Goal: Information Seeking & Learning: Learn about a topic

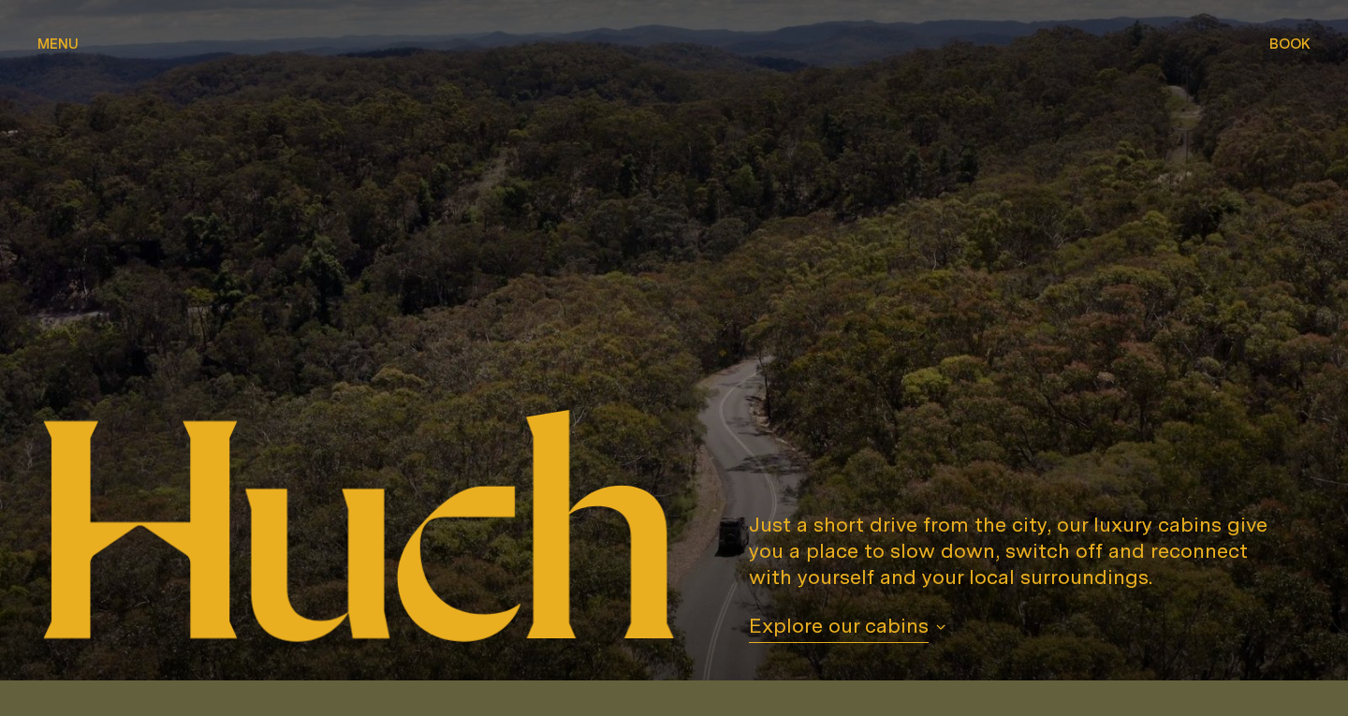
click at [68, 50] on span "Menu" at bounding box center [57, 44] width 41 height 14
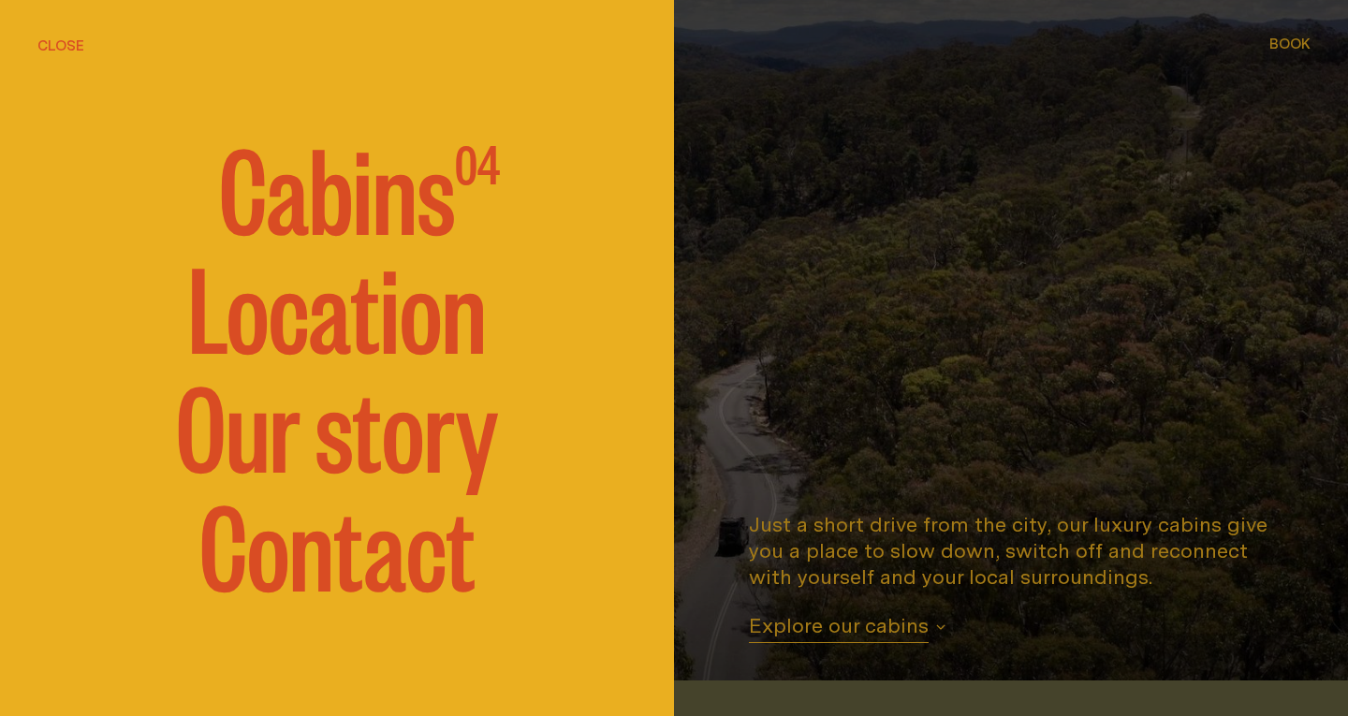
click at [816, 380] on div at bounding box center [674, 358] width 1348 height 716
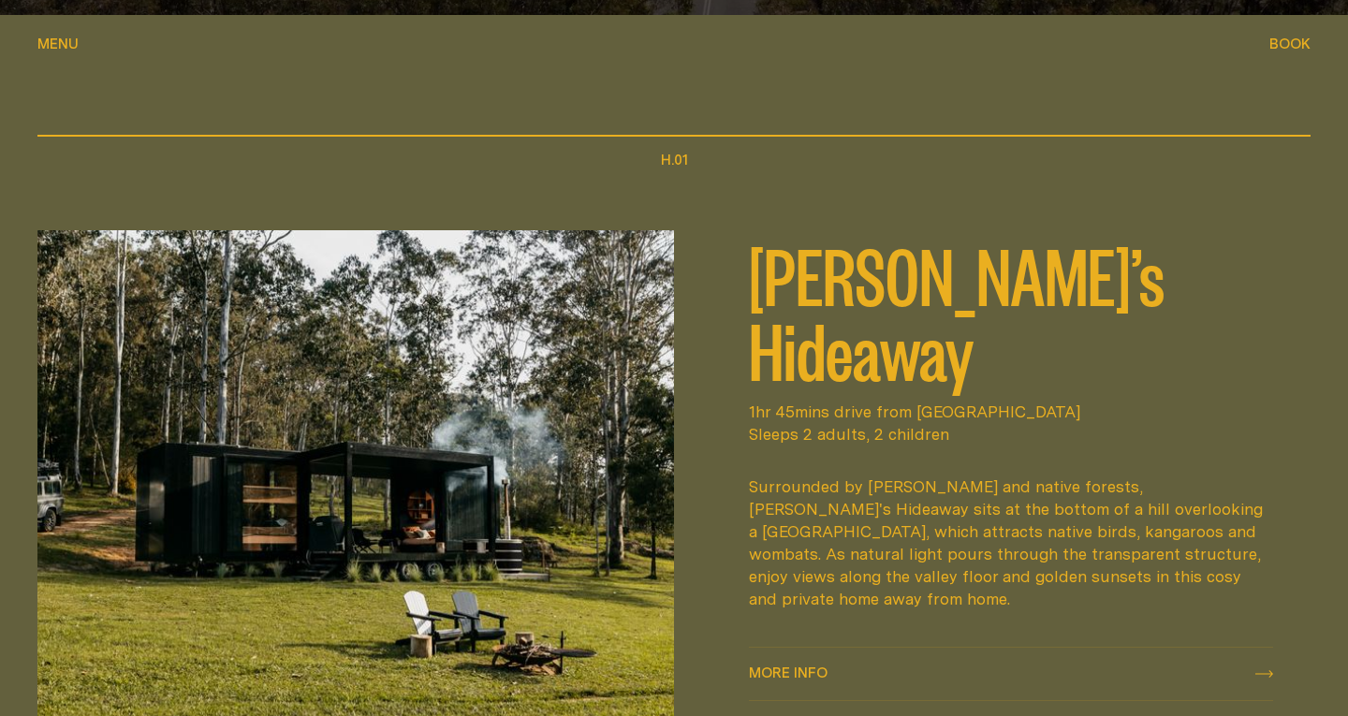
scroll to position [668, 0]
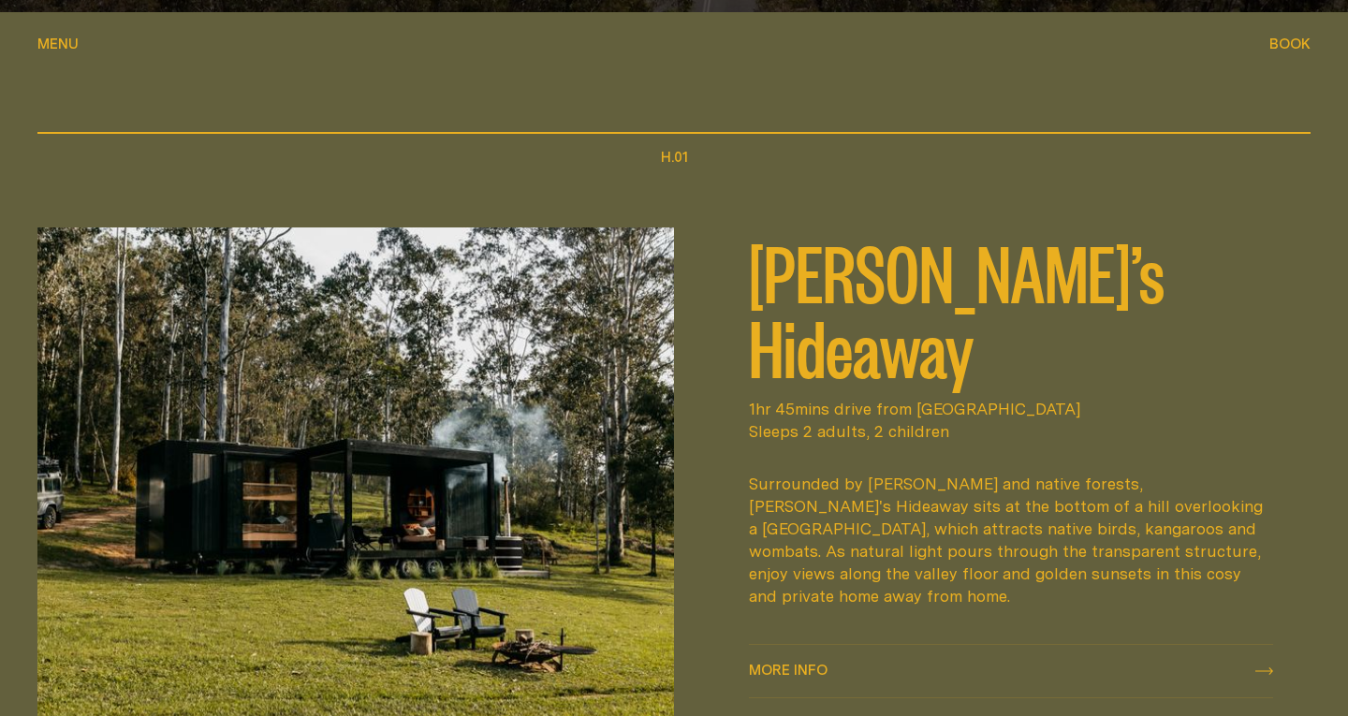
click at [804, 516] on div "Surrounded by [PERSON_NAME] and native forests, [PERSON_NAME]'s Hideaway sits a…" at bounding box center [1011, 540] width 524 height 135
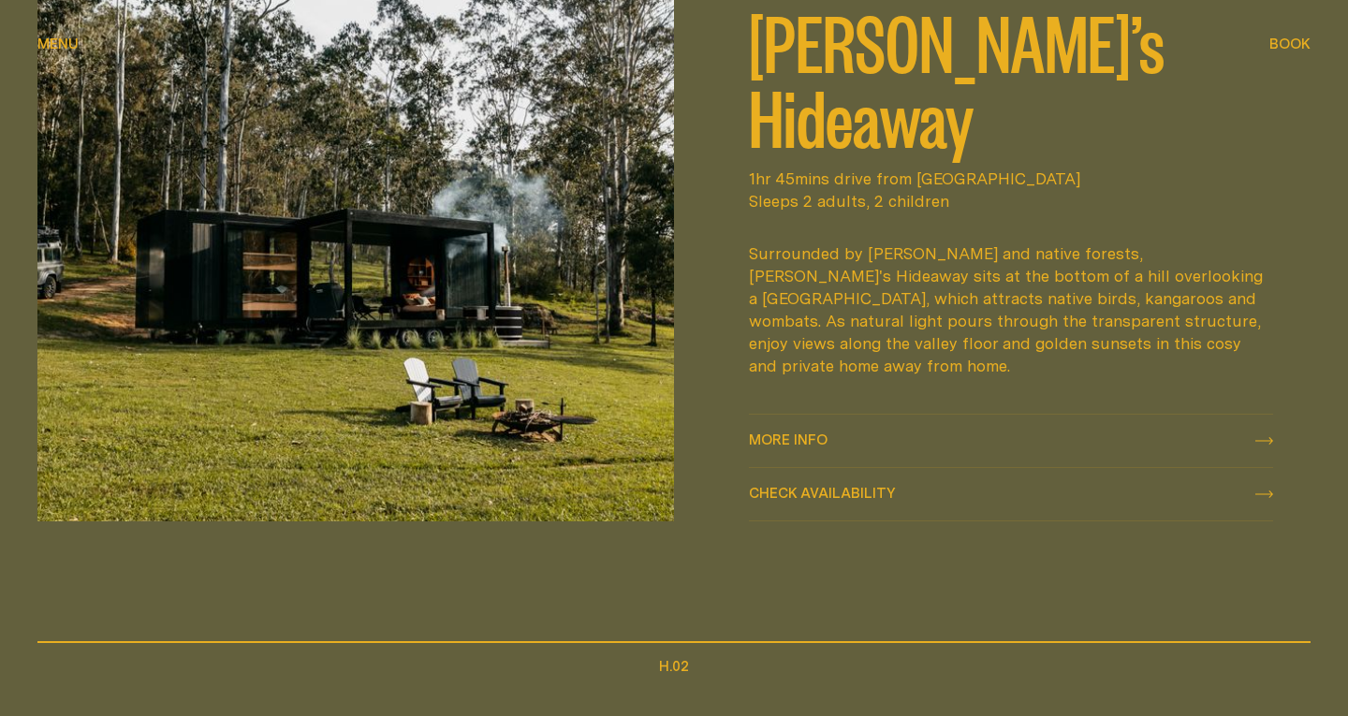
scroll to position [905, 0]
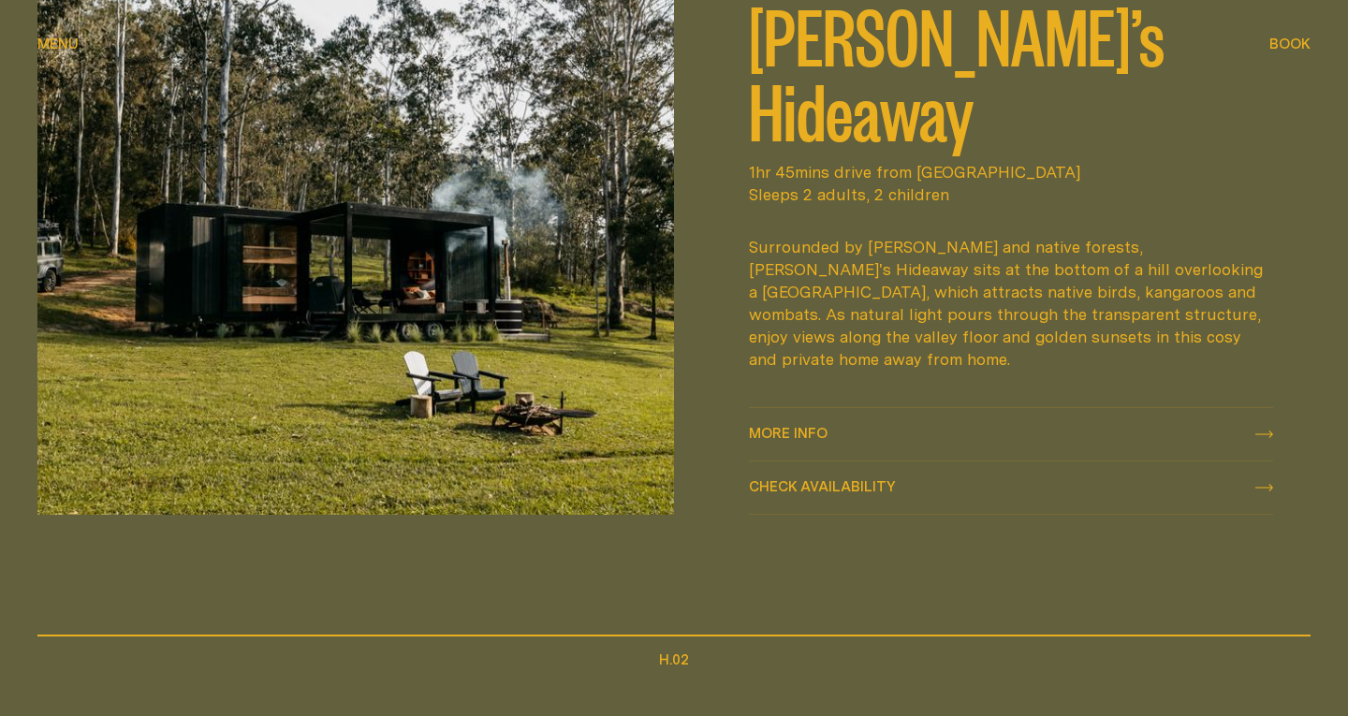
click at [793, 426] on span "More info" at bounding box center [788, 433] width 79 height 14
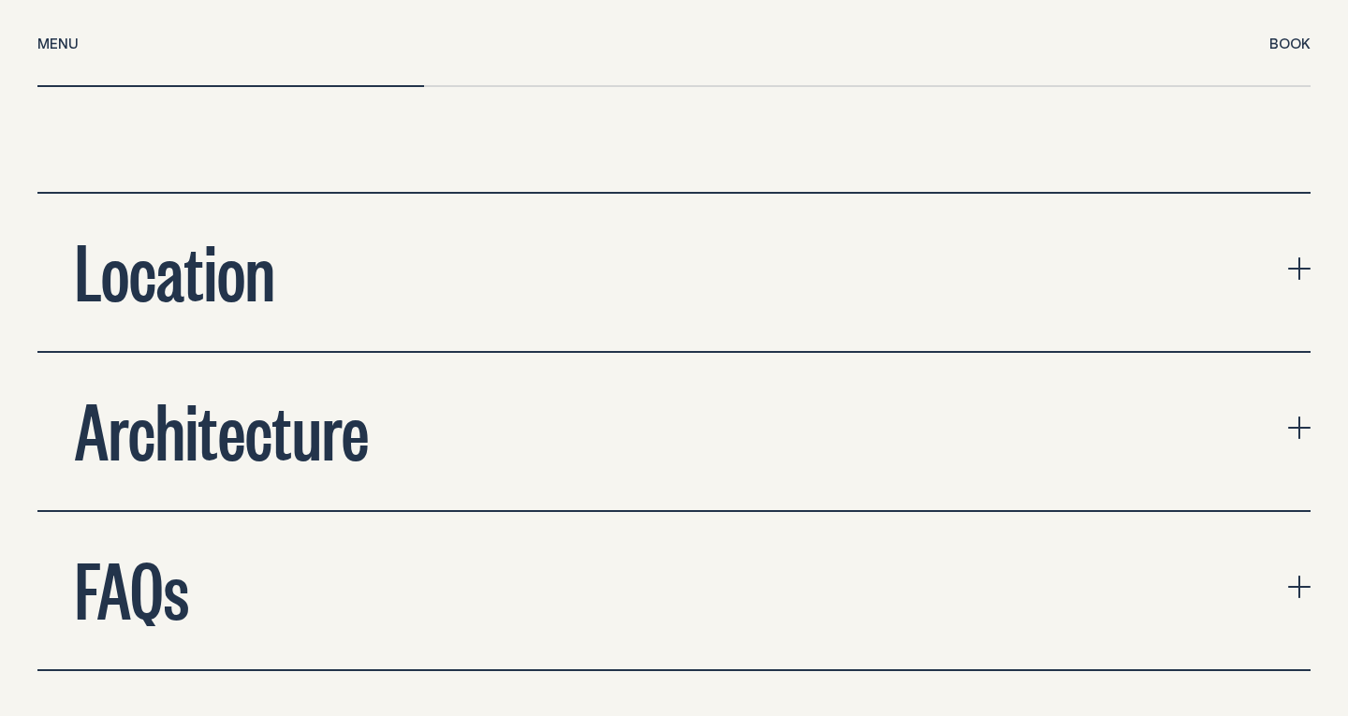
scroll to position [6052, 0]
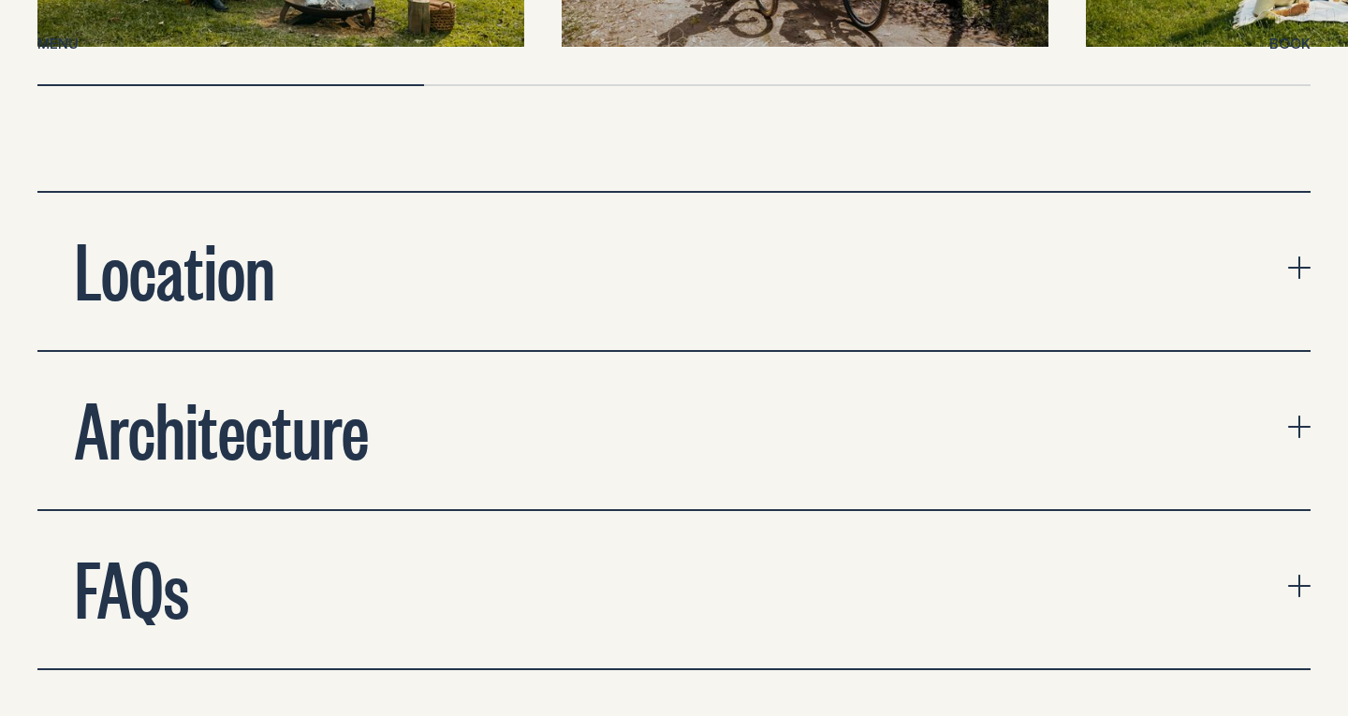
click at [1285, 245] on button "Location" at bounding box center [673, 271] width 1273 height 157
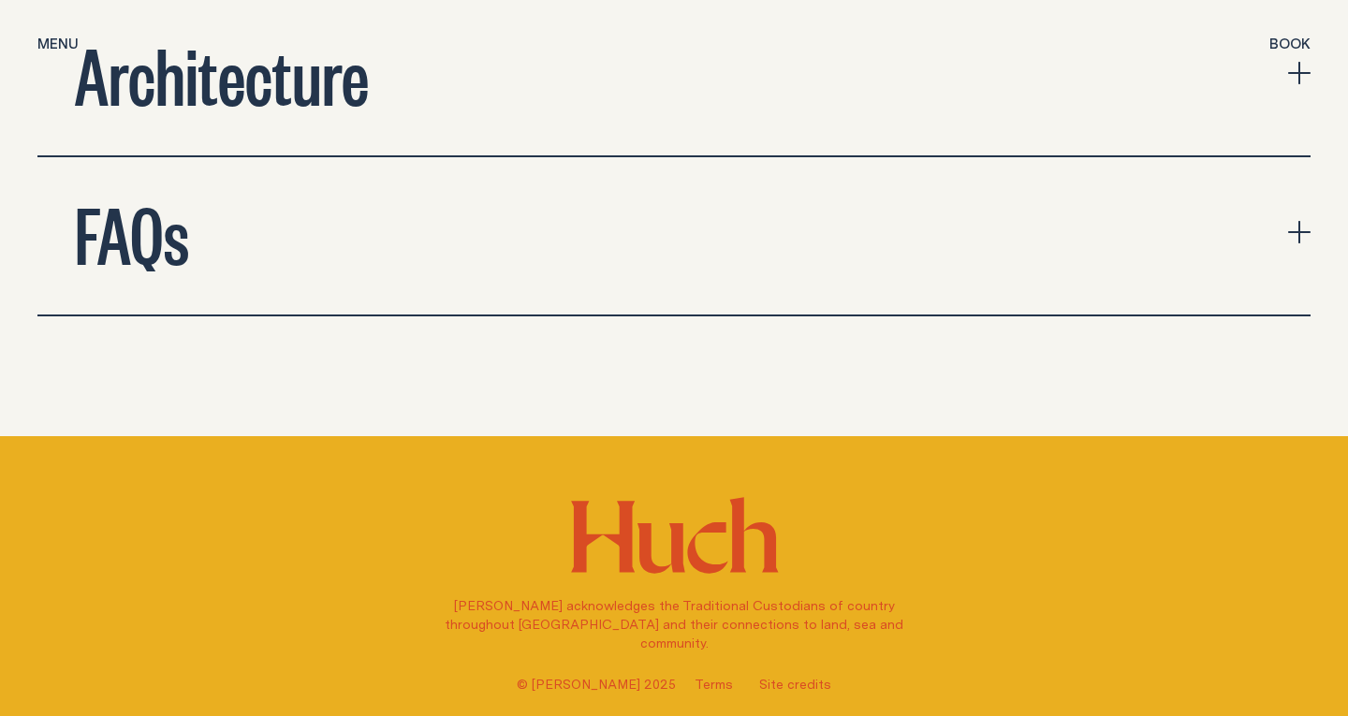
scroll to position [7086, 0]
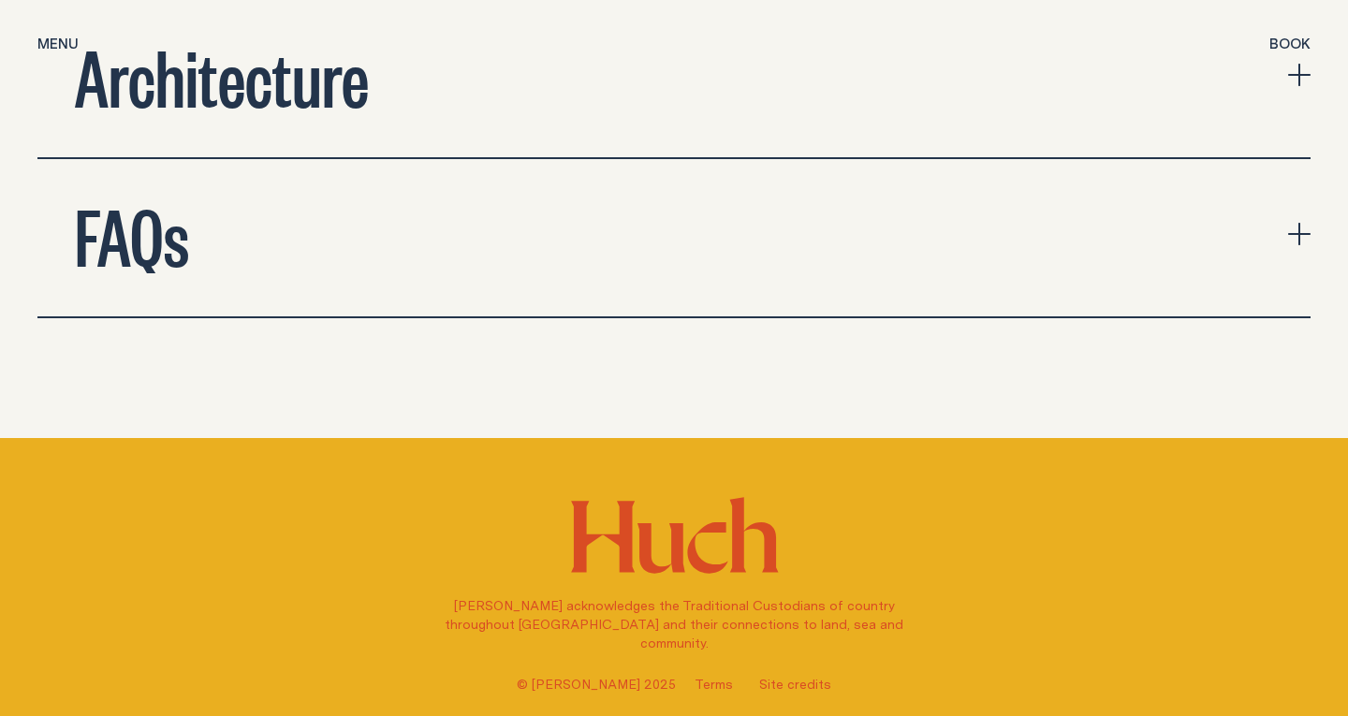
click at [1036, 52] on button "Architecture" at bounding box center [673, 78] width 1273 height 157
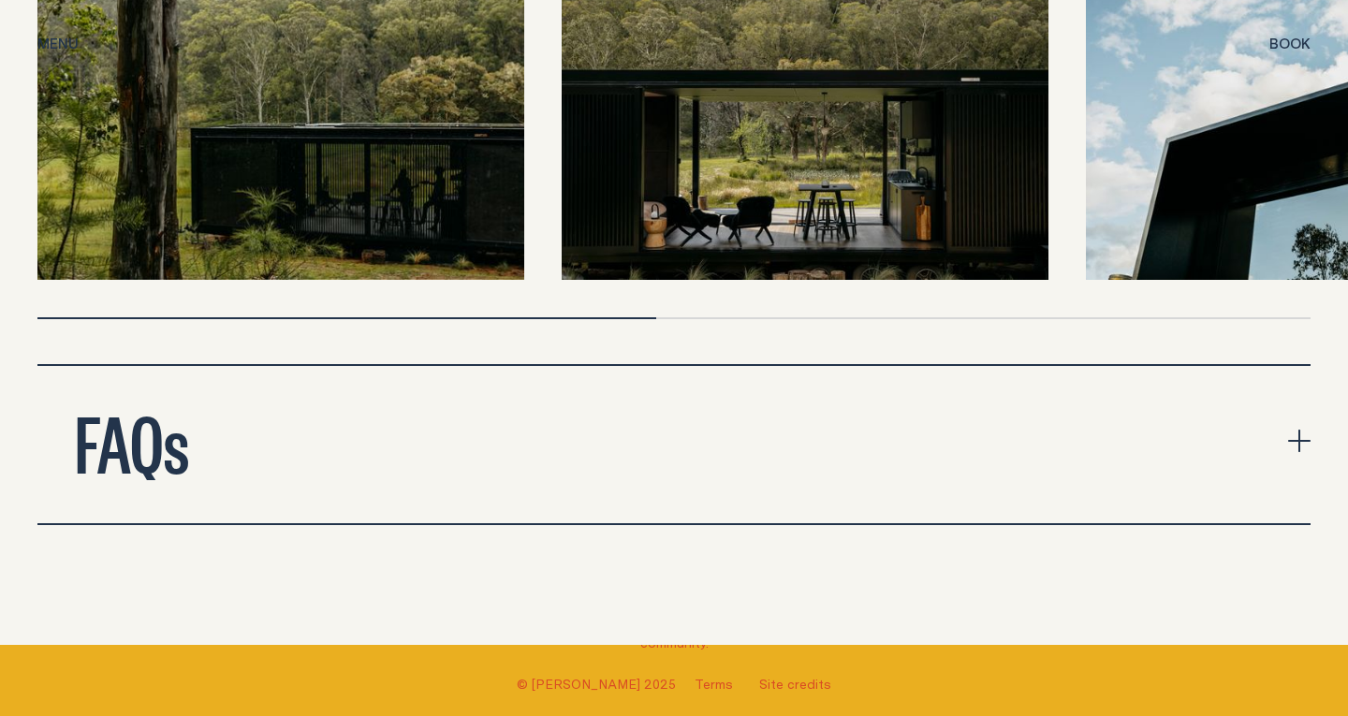
scroll to position [7544, 0]
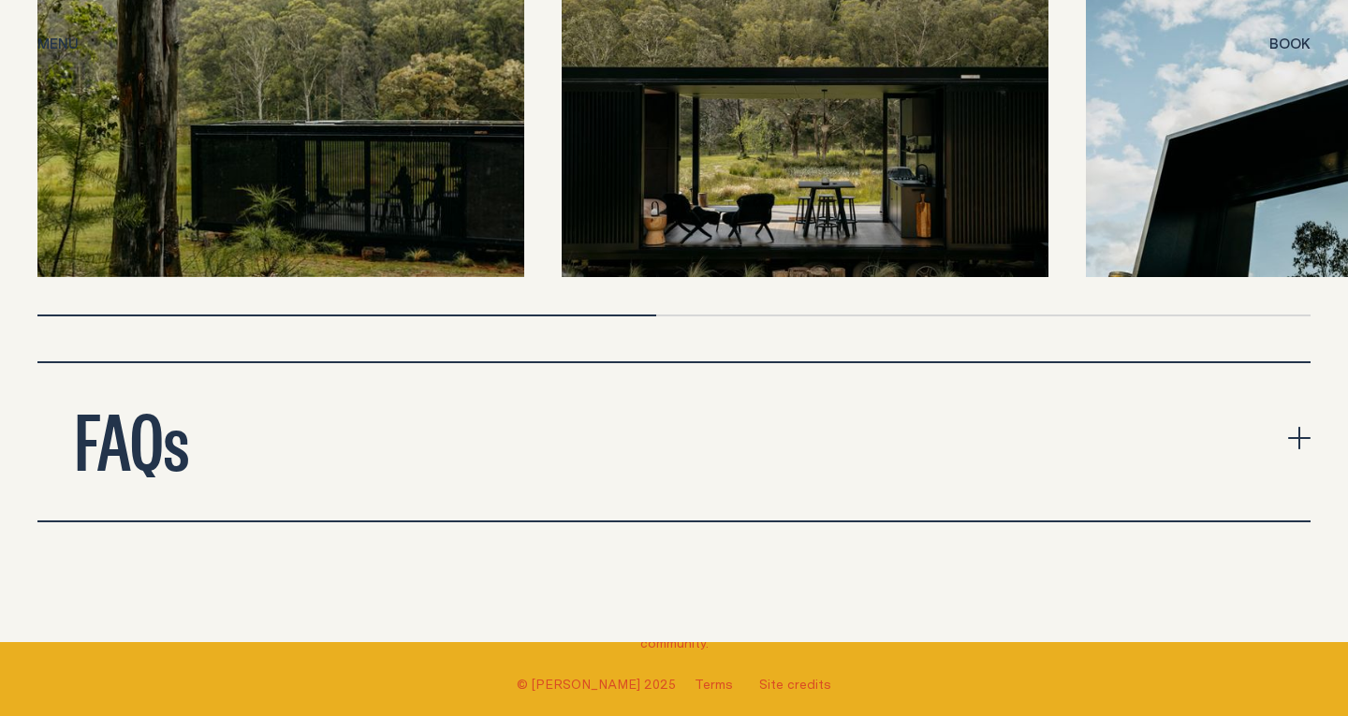
click at [1308, 162] on img at bounding box center [1329, 119] width 487 height 316
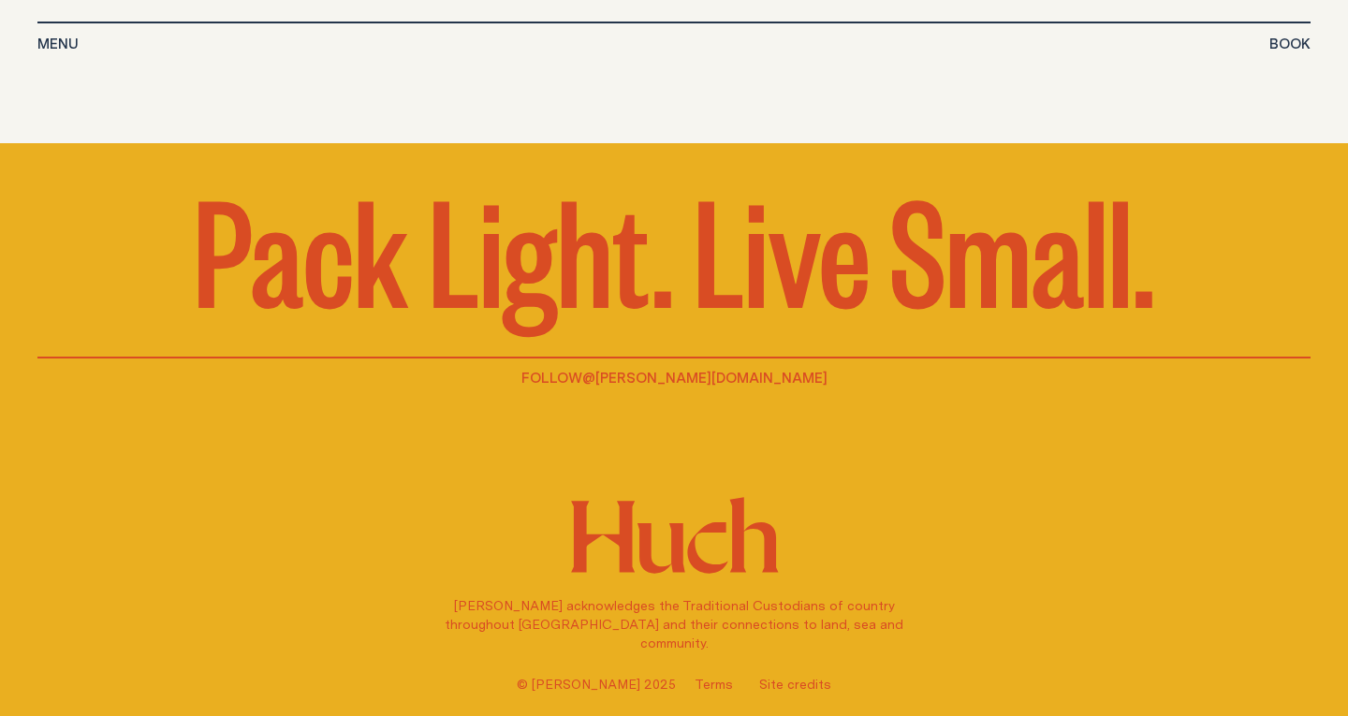
scroll to position [8189, 0]
